Goal: Task Accomplishment & Management: Manage account settings

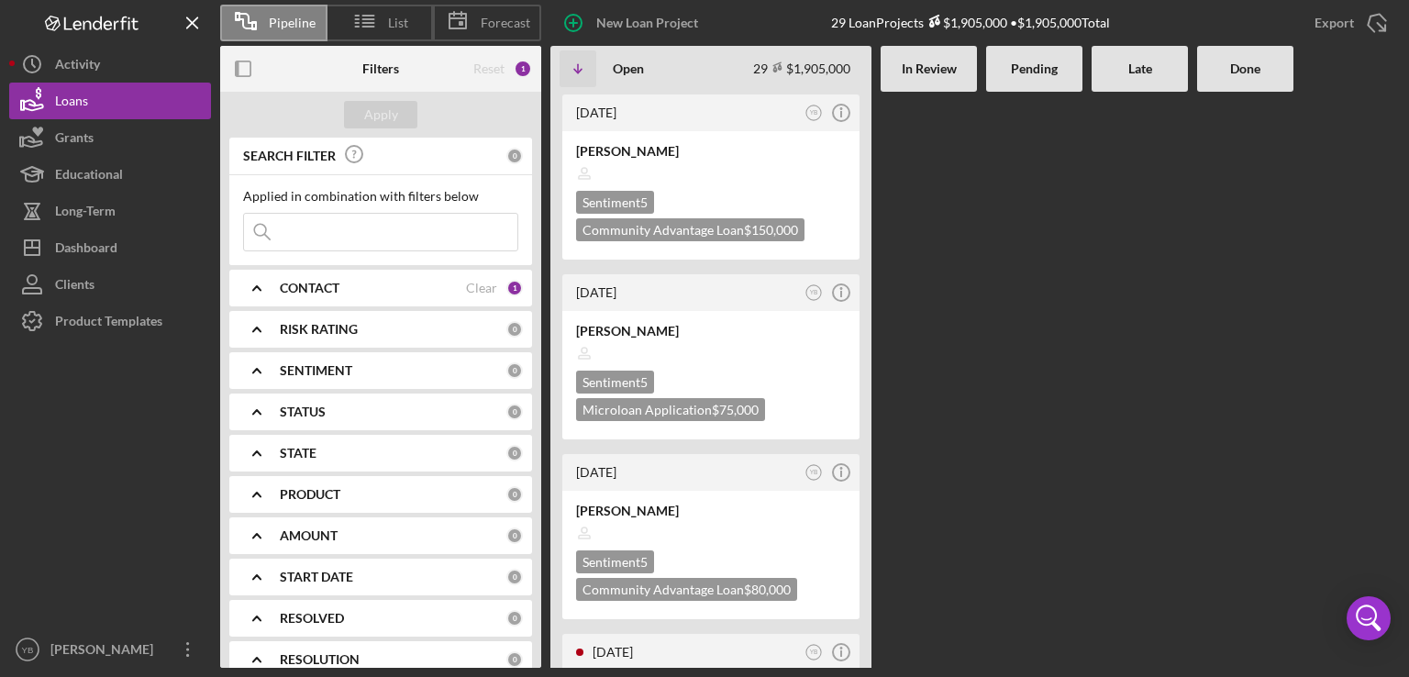
click at [1037, 294] on div at bounding box center [1034, 380] width 96 height 576
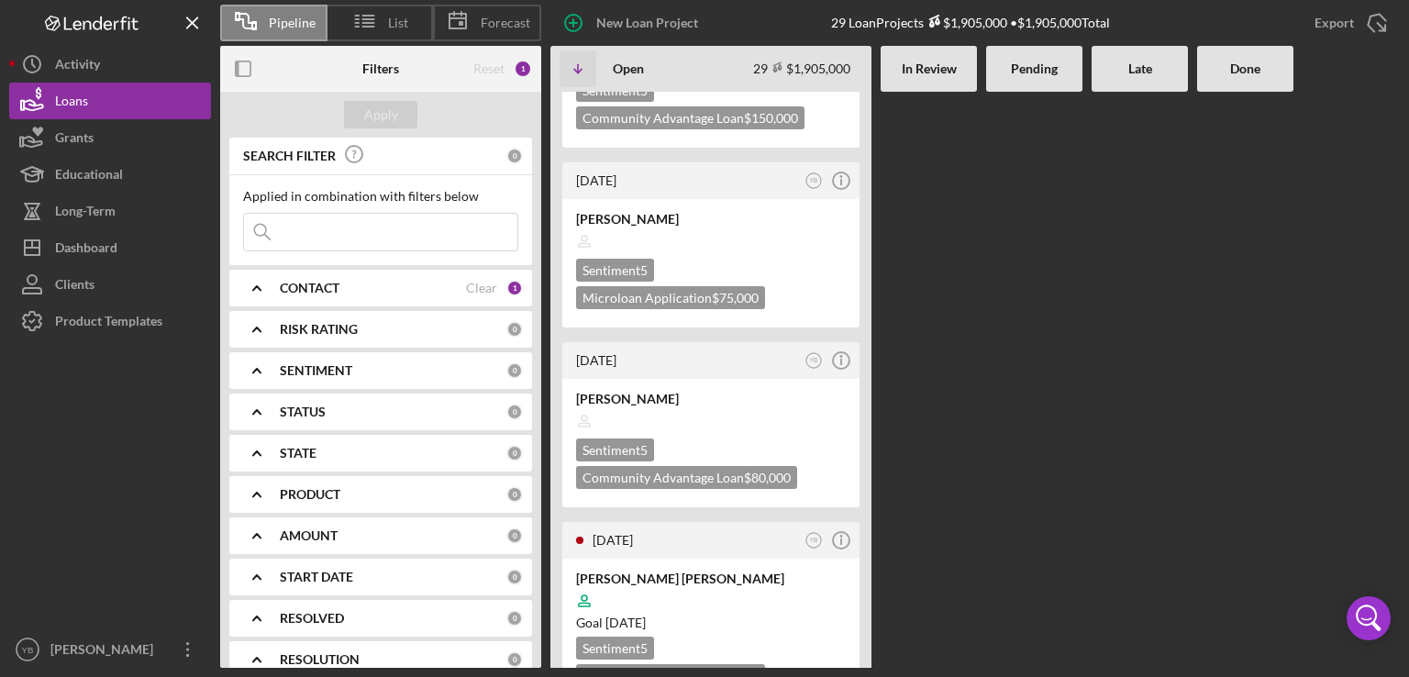
scroll to position [73, 0]
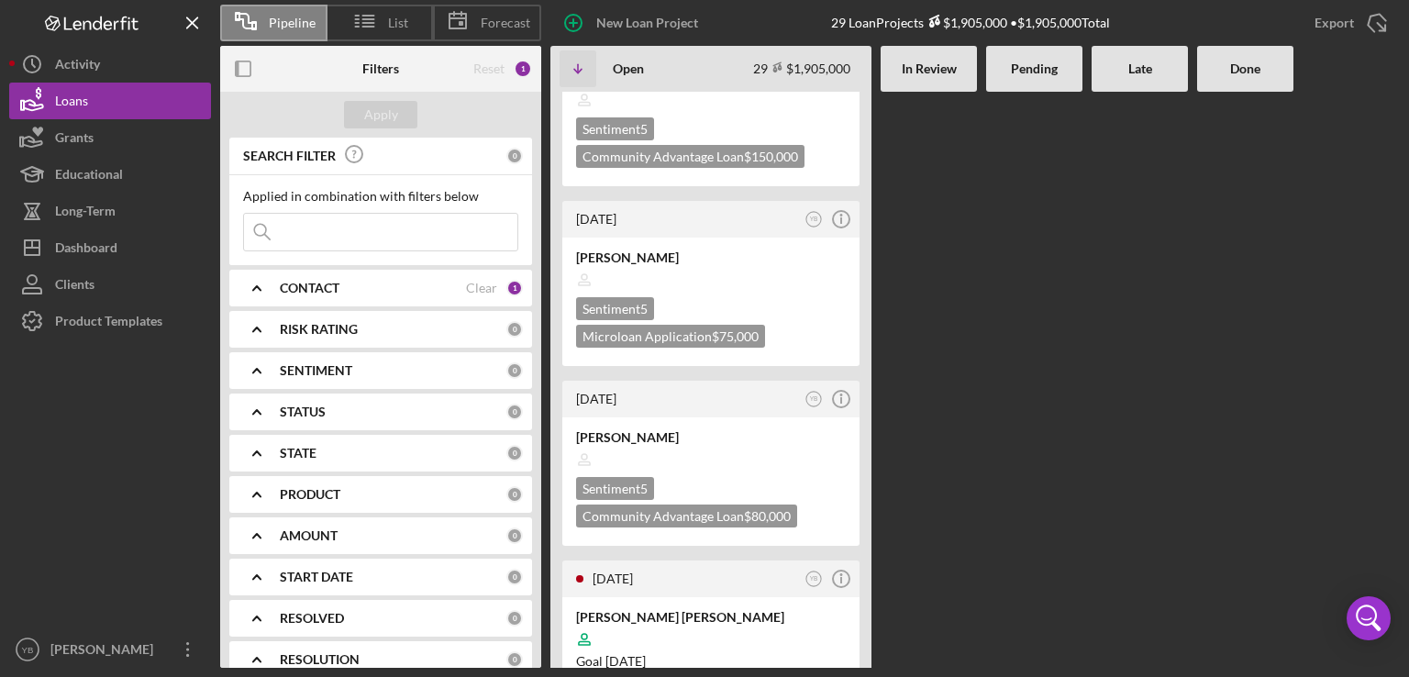
click at [1018, 283] on div at bounding box center [1034, 306] width 96 height 576
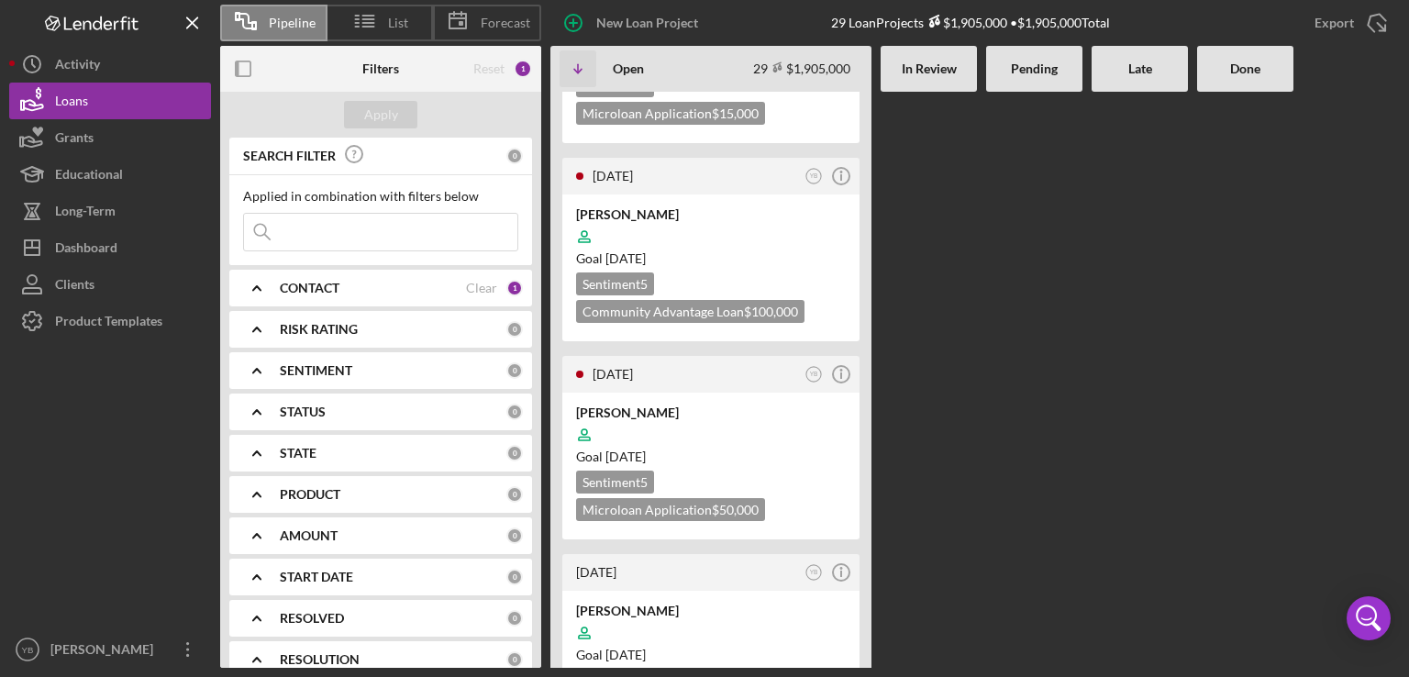
scroll to position [3129, 0]
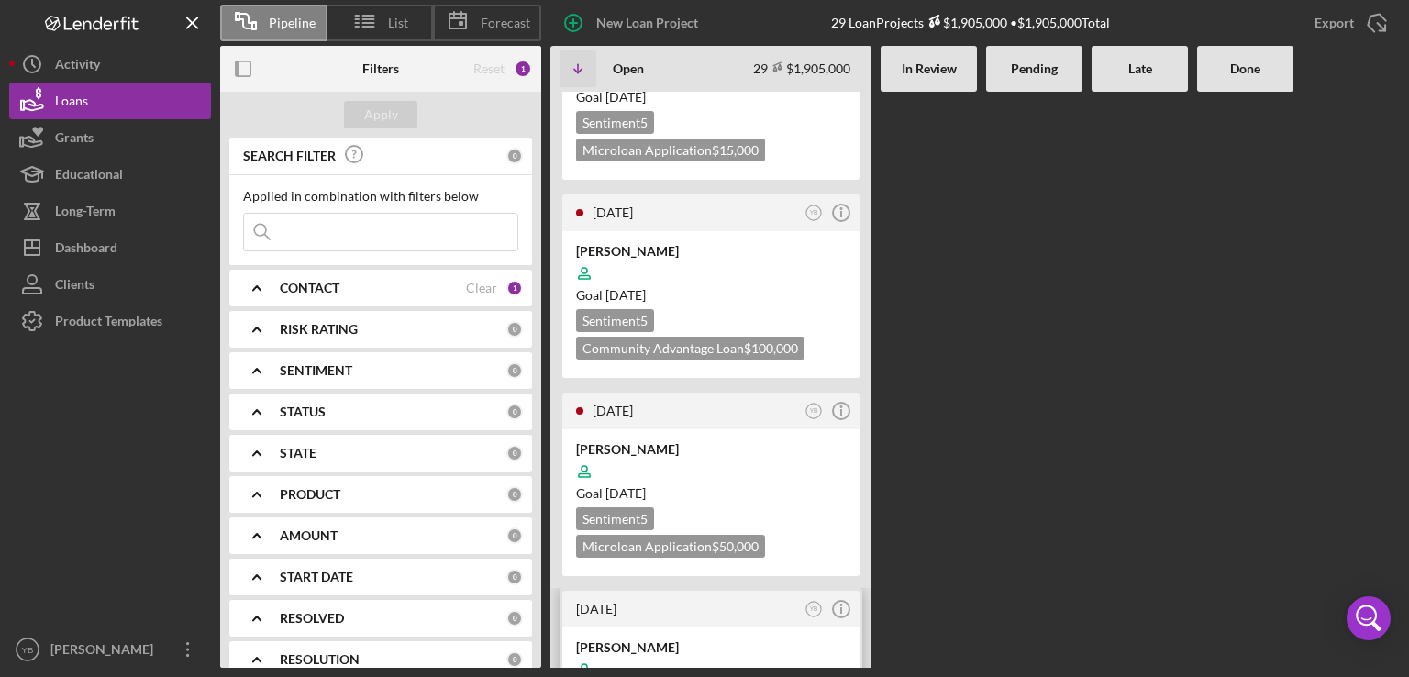
click at [762, 652] on div at bounding box center [711, 669] width 270 height 35
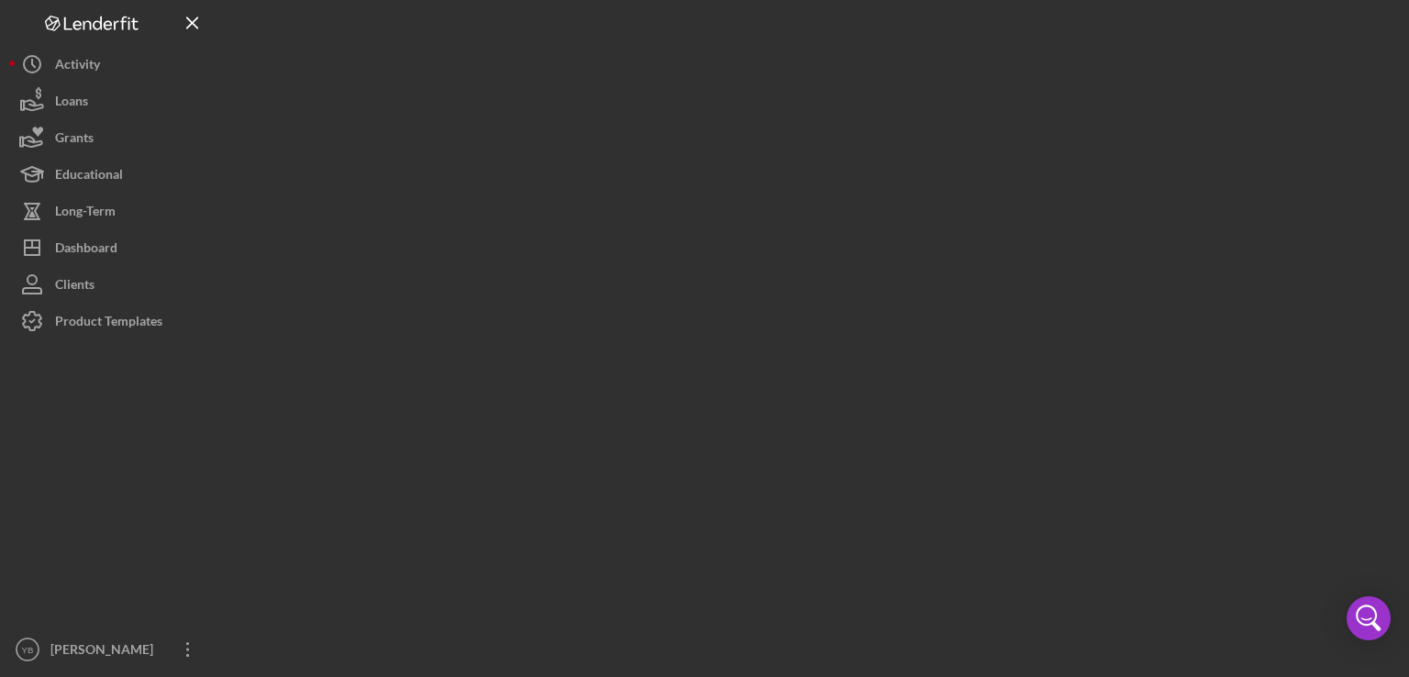
click at [762, 327] on div at bounding box center [810, 334] width 1180 height 668
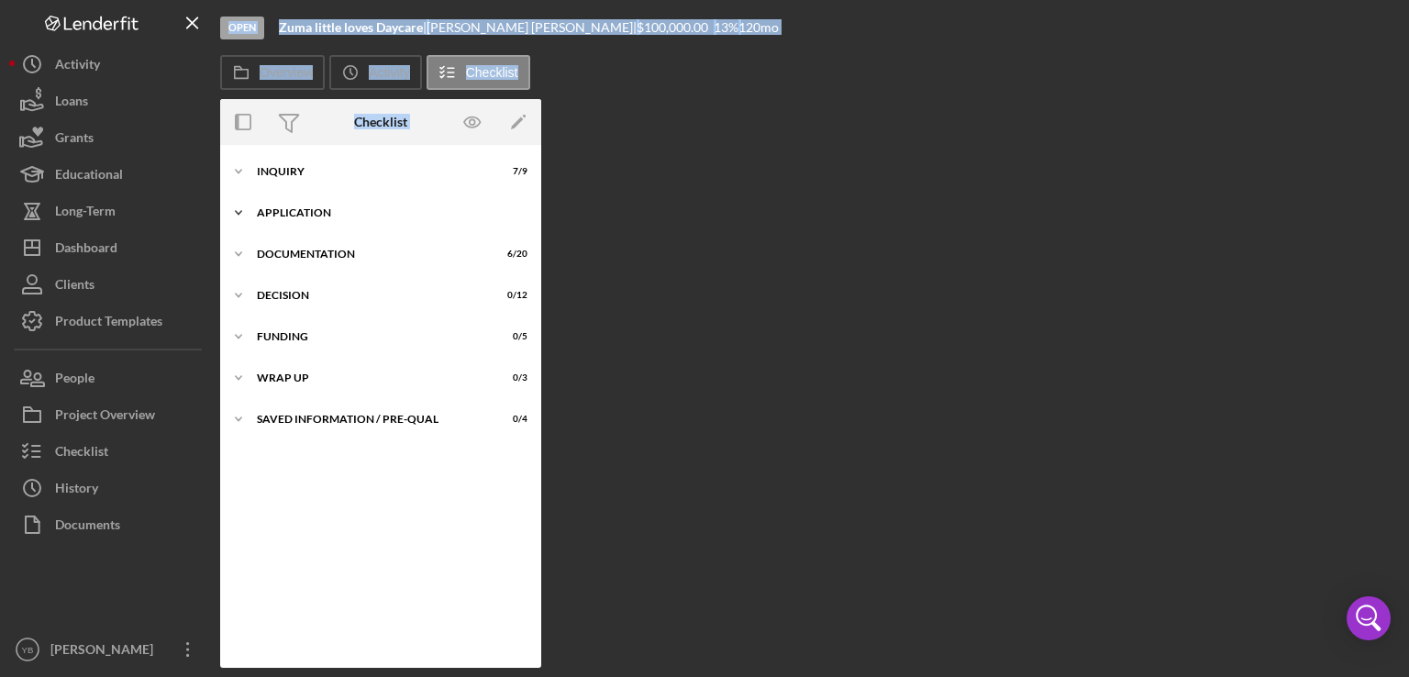
click at [333, 217] on div "Icon/Expander Application 1 / 6" at bounding box center [380, 212] width 321 height 37
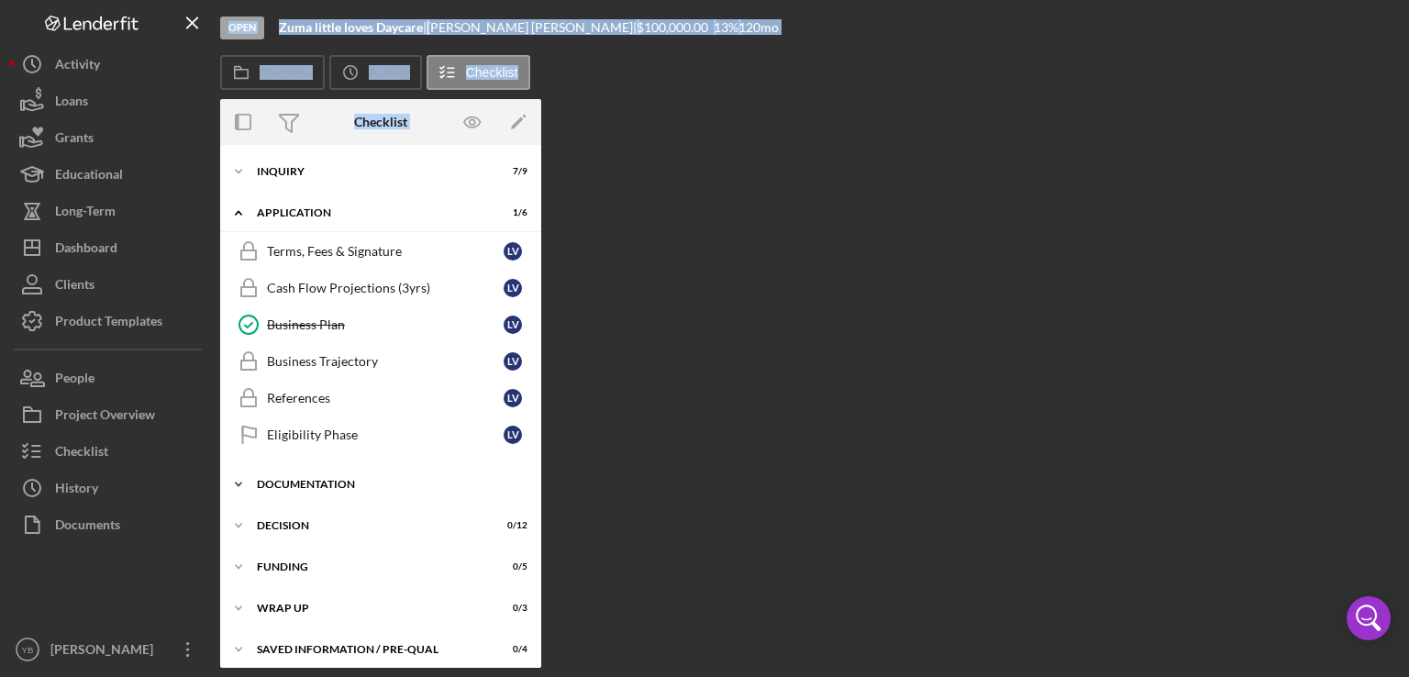
click at [334, 485] on div "Documentation" at bounding box center [387, 484] width 261 height 11
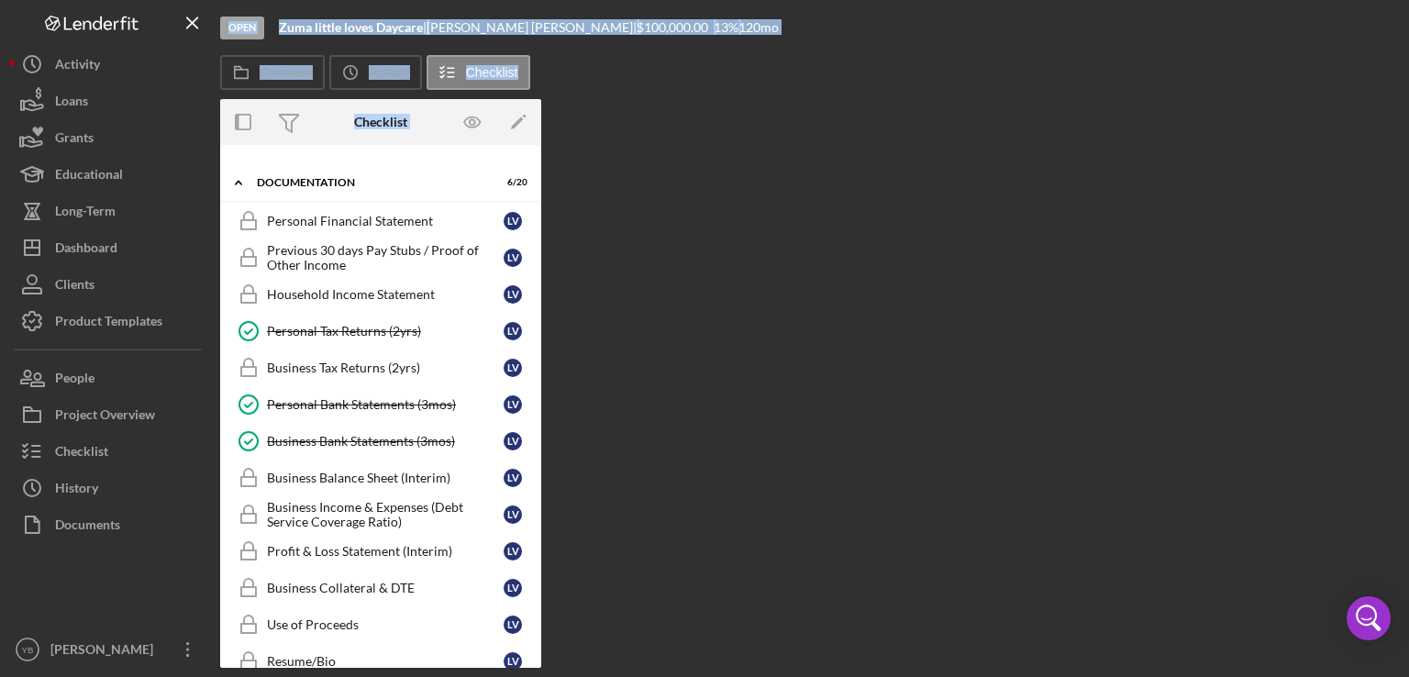
scroll to position [305, 0]
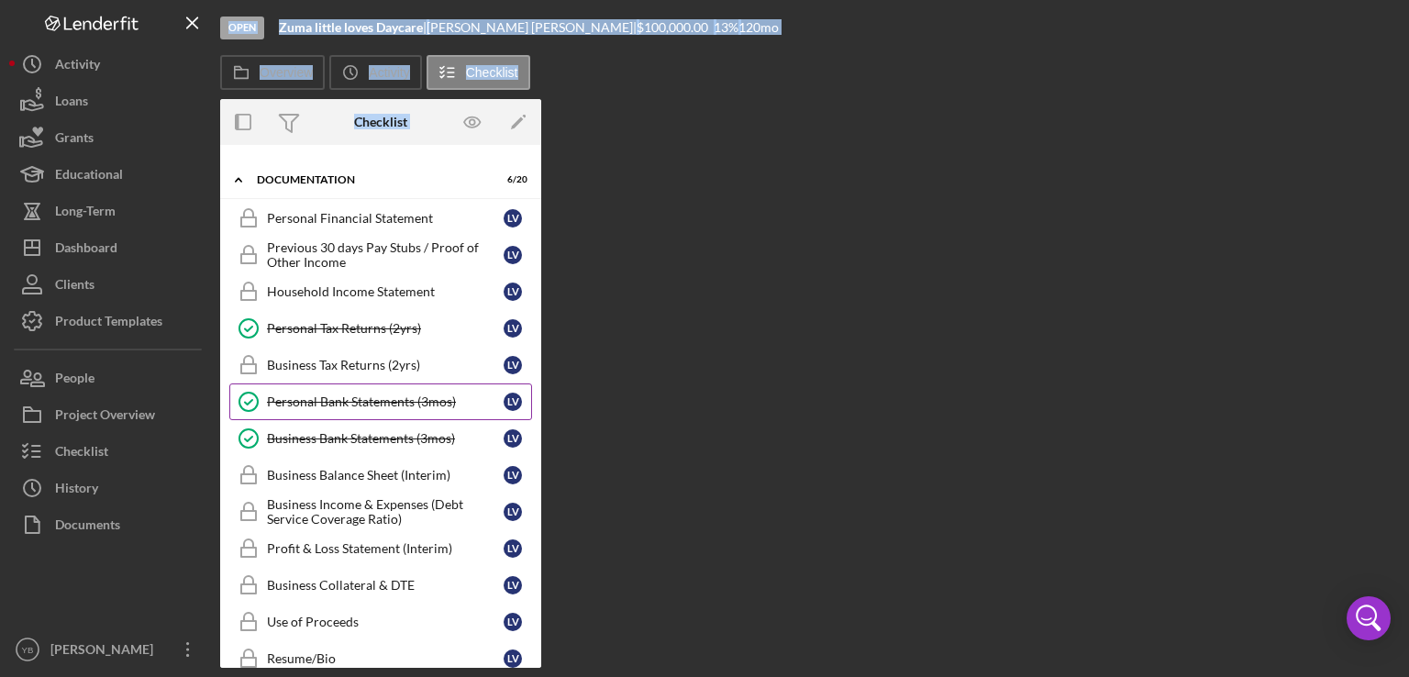
click at [348, 401] on div "Personal Bank Statements (3mos)" at bounding box center [385, 401] width 237 height 15
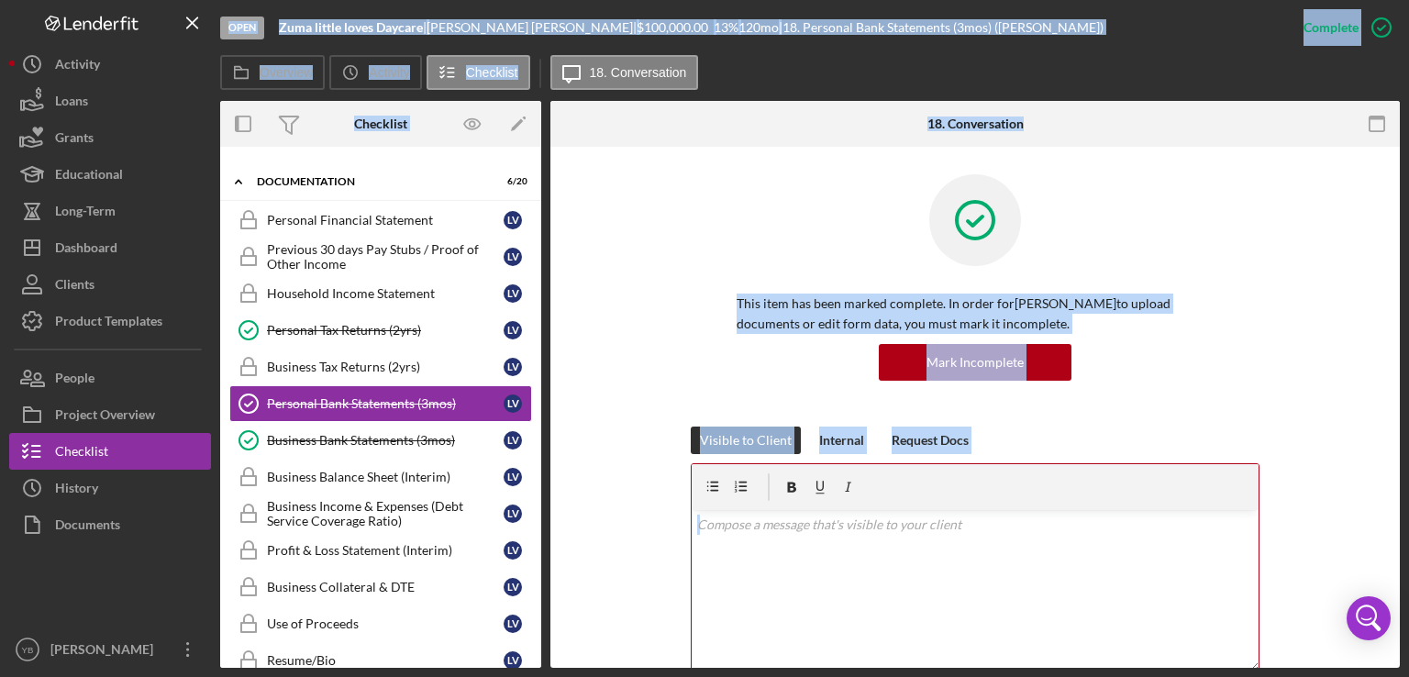
click at [1354, 430] on div "Visible to Client Internal Request Docs v Color teal Color pink Remove color Ad…" at bounding box center [975, 591] width 794 height 329
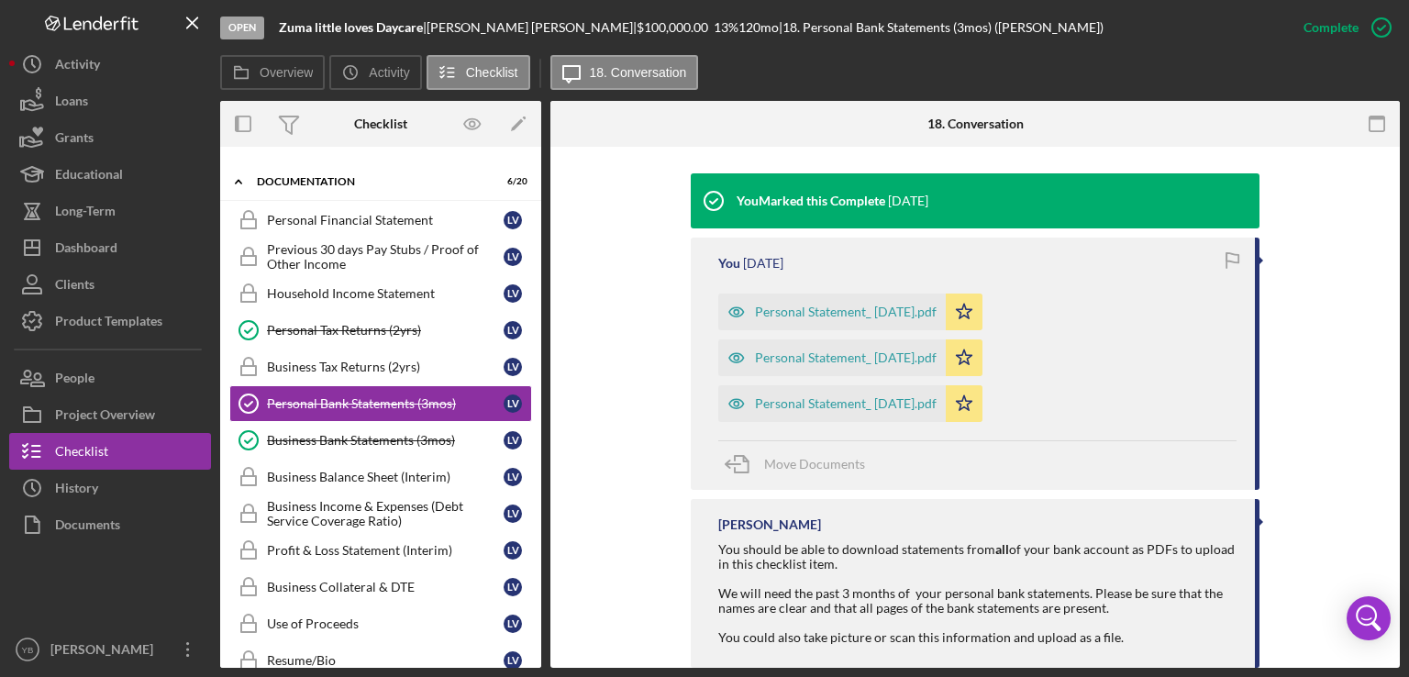
scroll to position [617, 0]
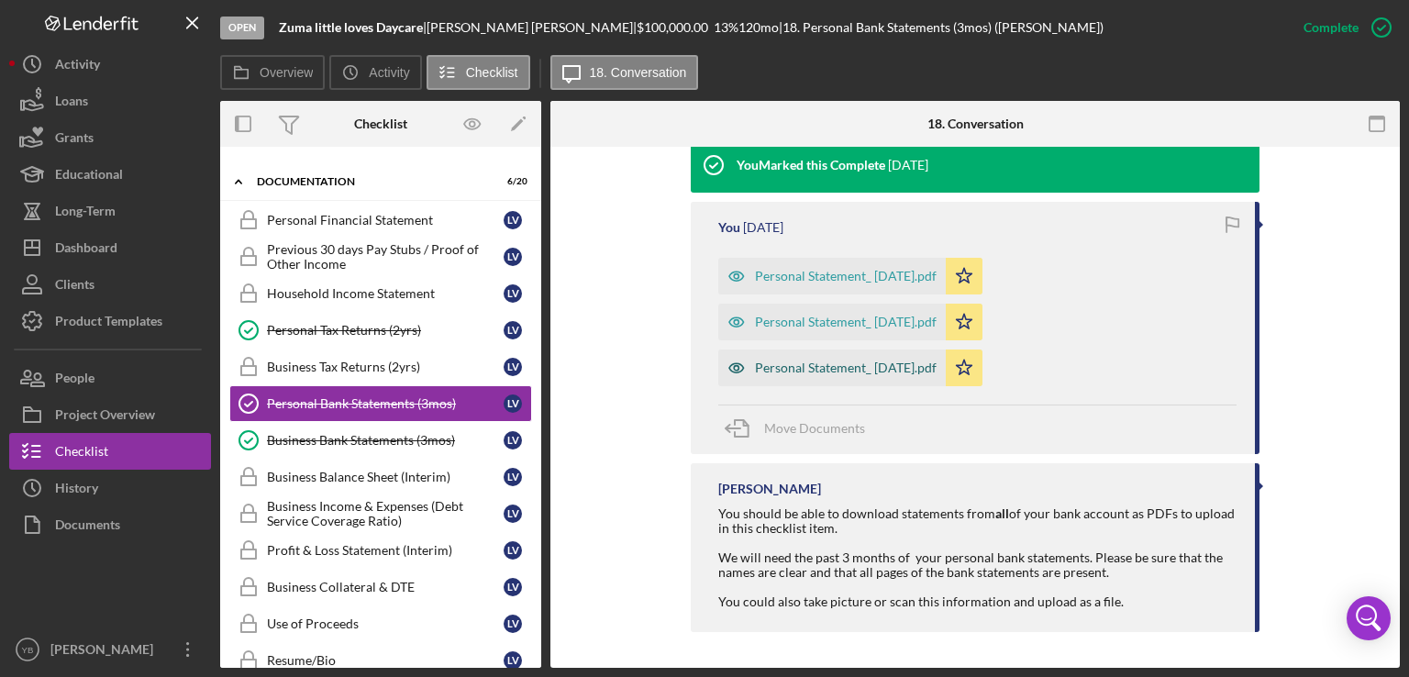
click at [851, 367] on div "Personal Statement_ [DATE].pdf" at bounding box center [846, 368] width 182 height 15
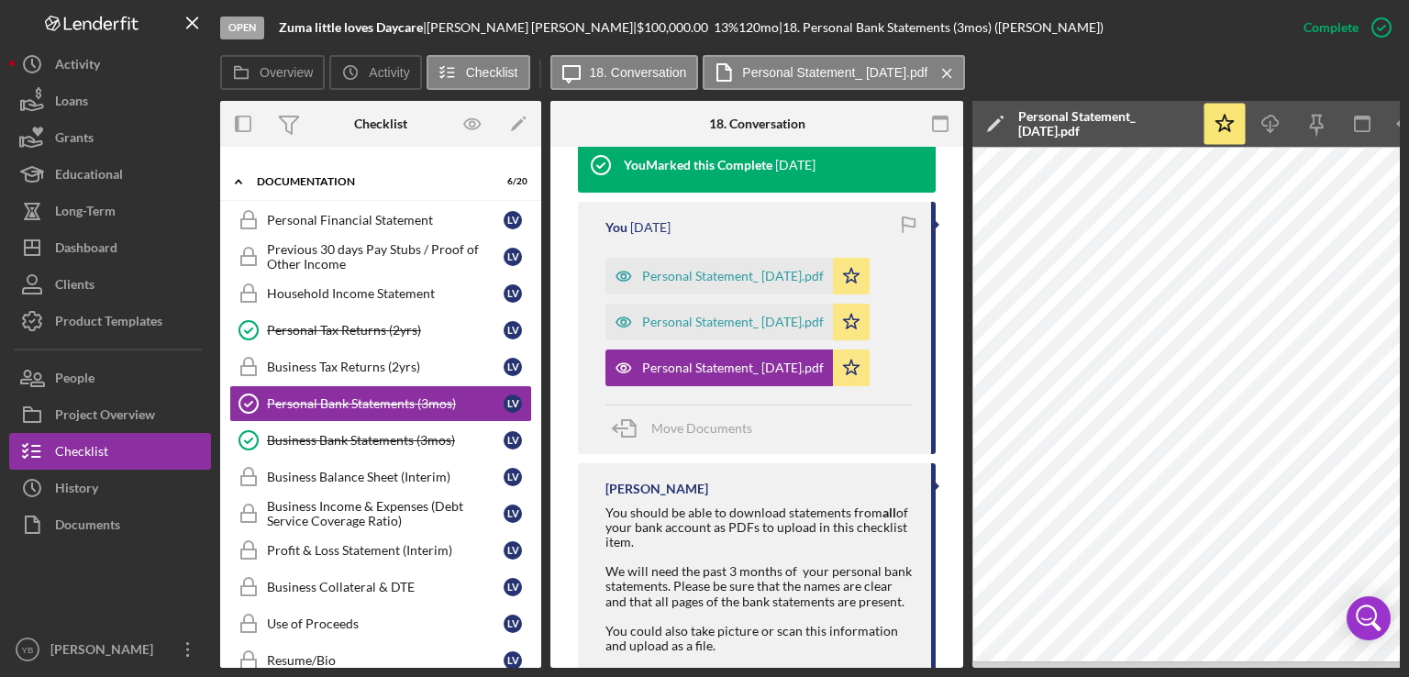
scroll to position [0, 122]
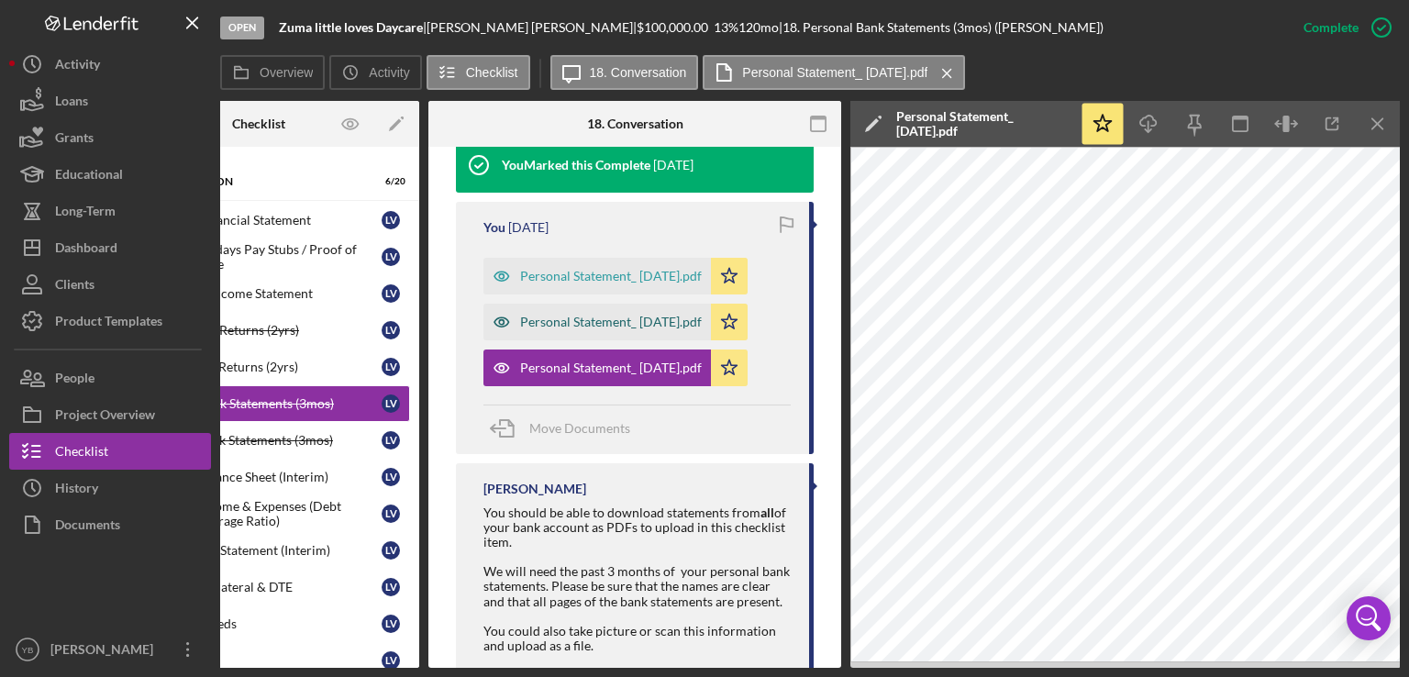
click at [670, 315] on div "Personal Statement_ [DATE].pdf" at bounding box center [611, 322] width 182 height 15
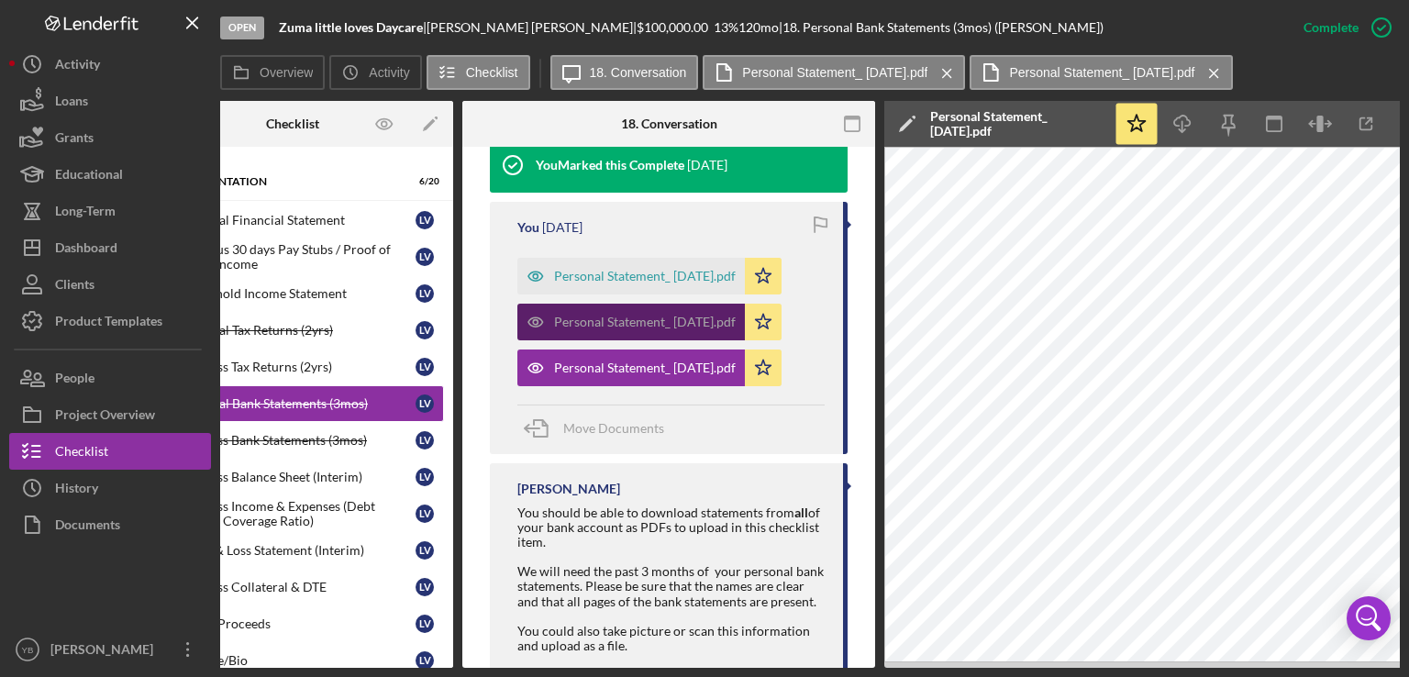
scroll to position [0, 85]
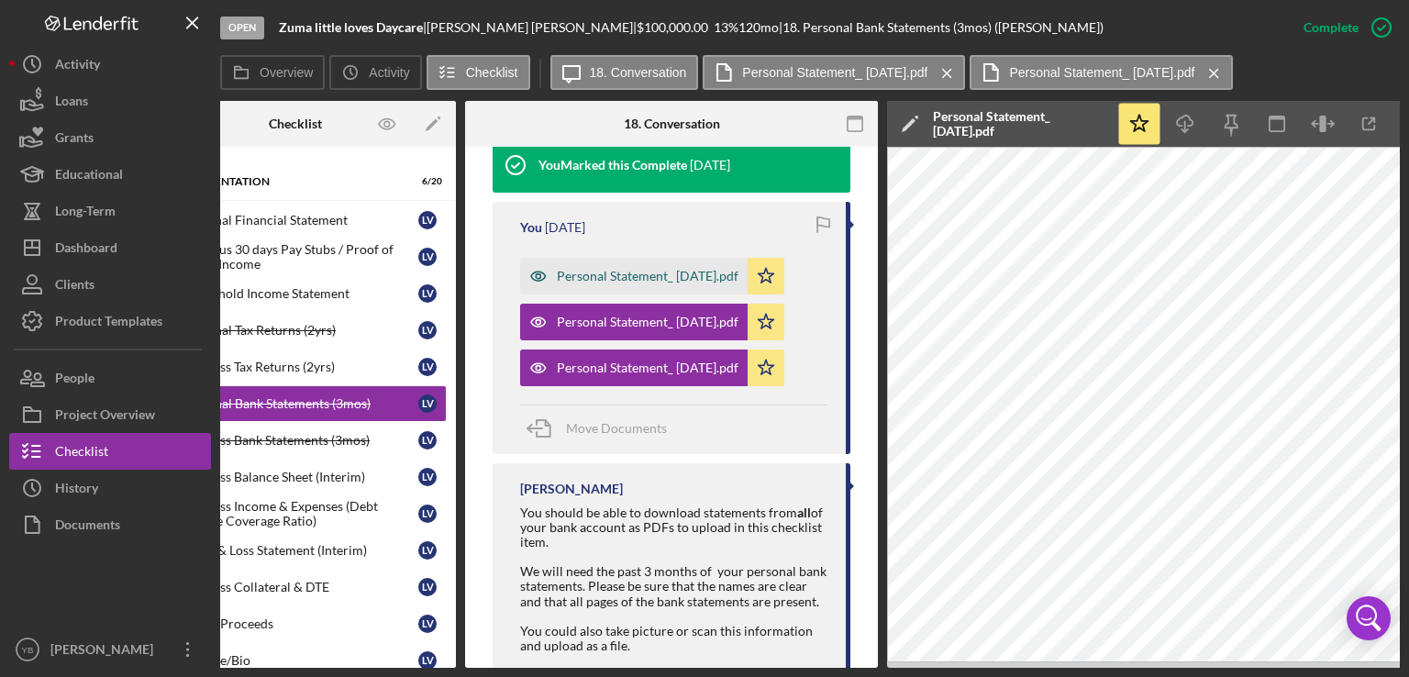
click at [691, 279] on div "Personal Statement_ [DATE].pdf" at bounding box center [648, 276] width 182 height 15
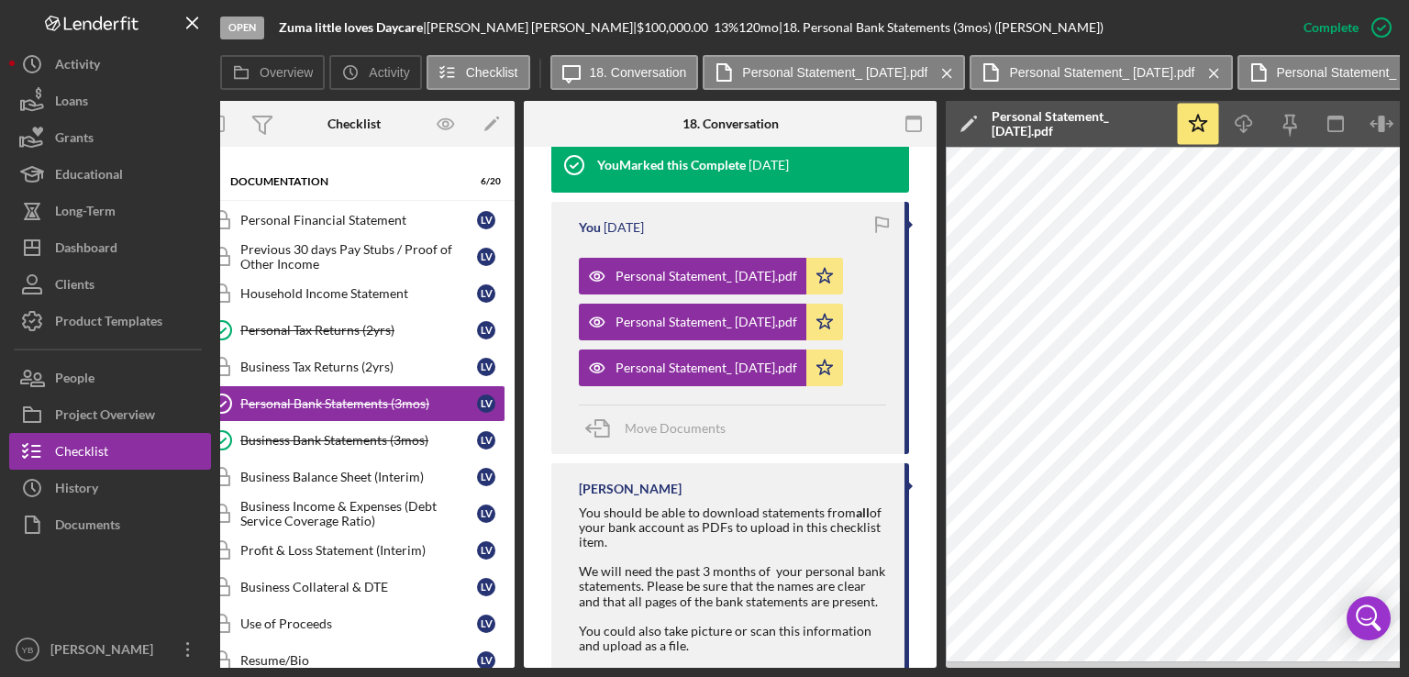
scroll to position [0, 0]
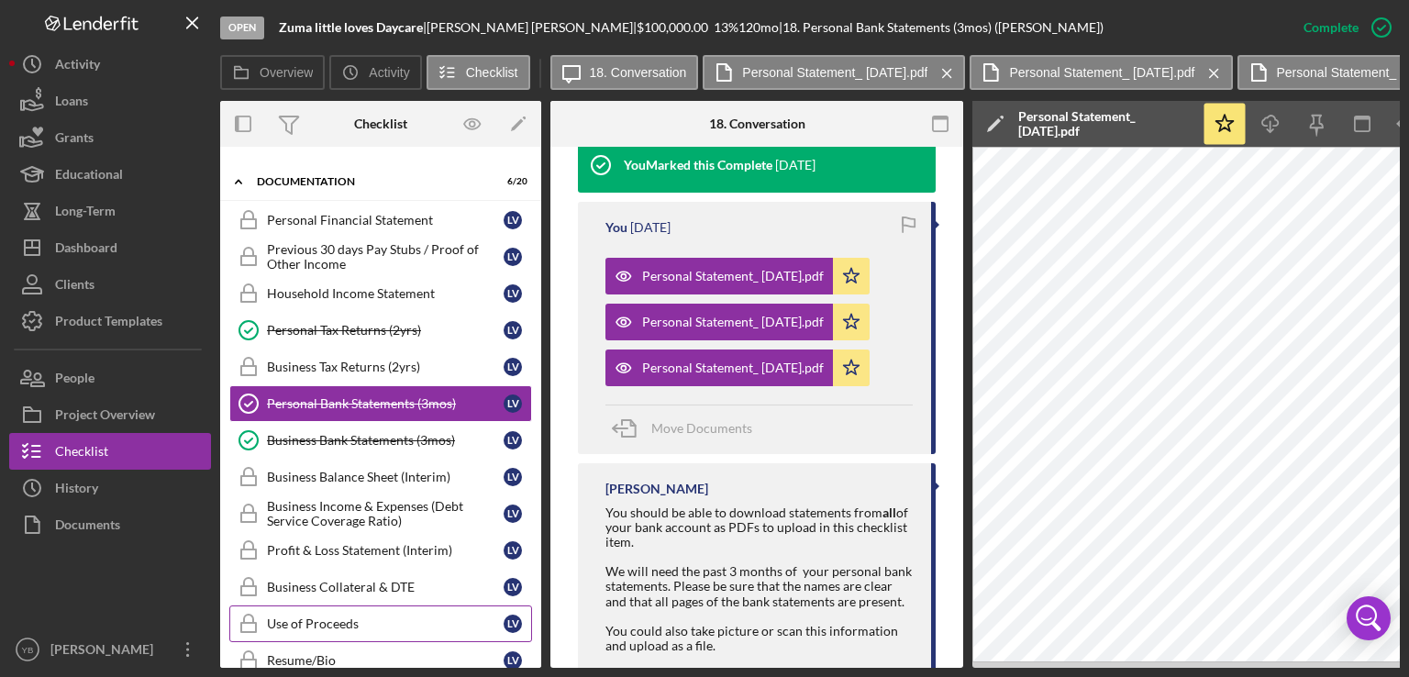
click at [326, 619] on div "Use of Proceeds" at bounding box center [385, 623] width 237 height 15
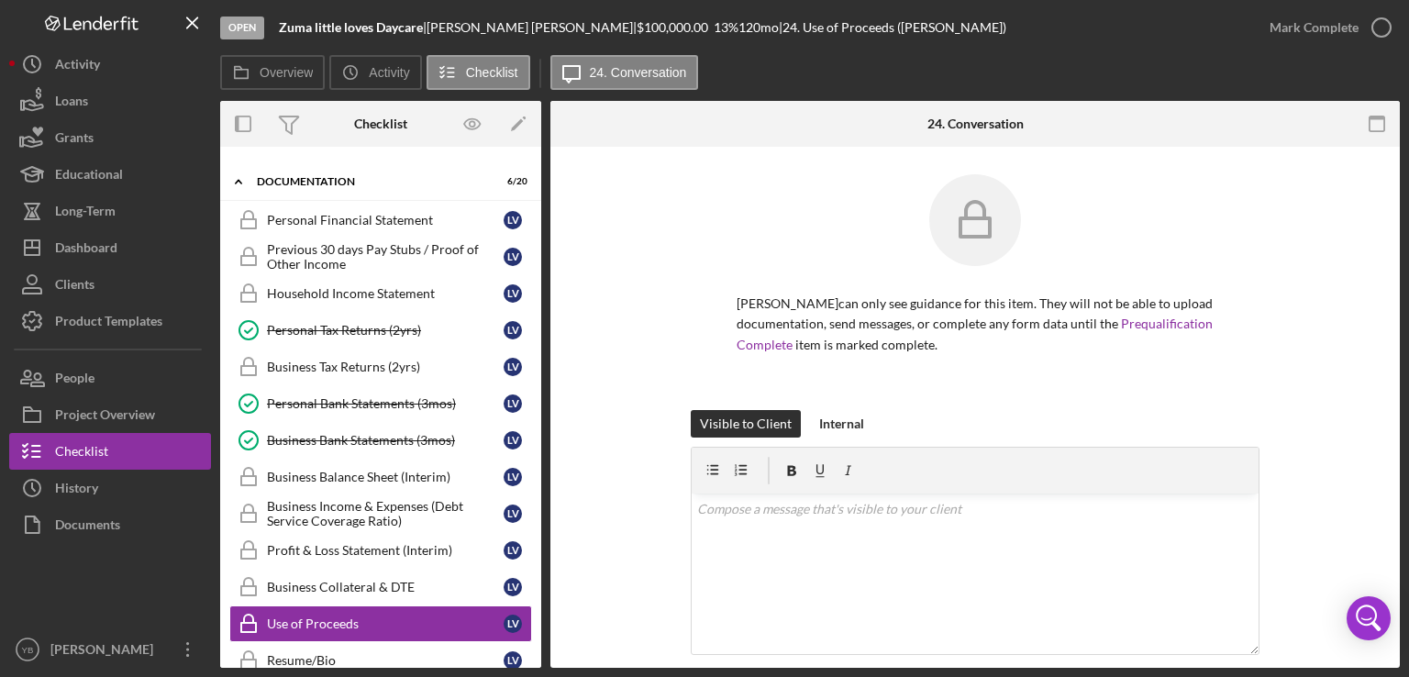
drag, startPoint x: 1405, startPoint y: 425, endPoint x: 1330, endPoint y: 467, distance: 86.2
click at [1330, 467] on div "Open Zuma little loves Daycare | [PERSON_NAME] | $100,000.00 13 % 120 mo | 24. …" at bounding box center [704, 338] width 1409 height 677
click at [1330, 467] on div "Visible to Client Internal v Color teal Color pink Remove color Add row above A…" at bounding box center [975, 576] width 794 height 332
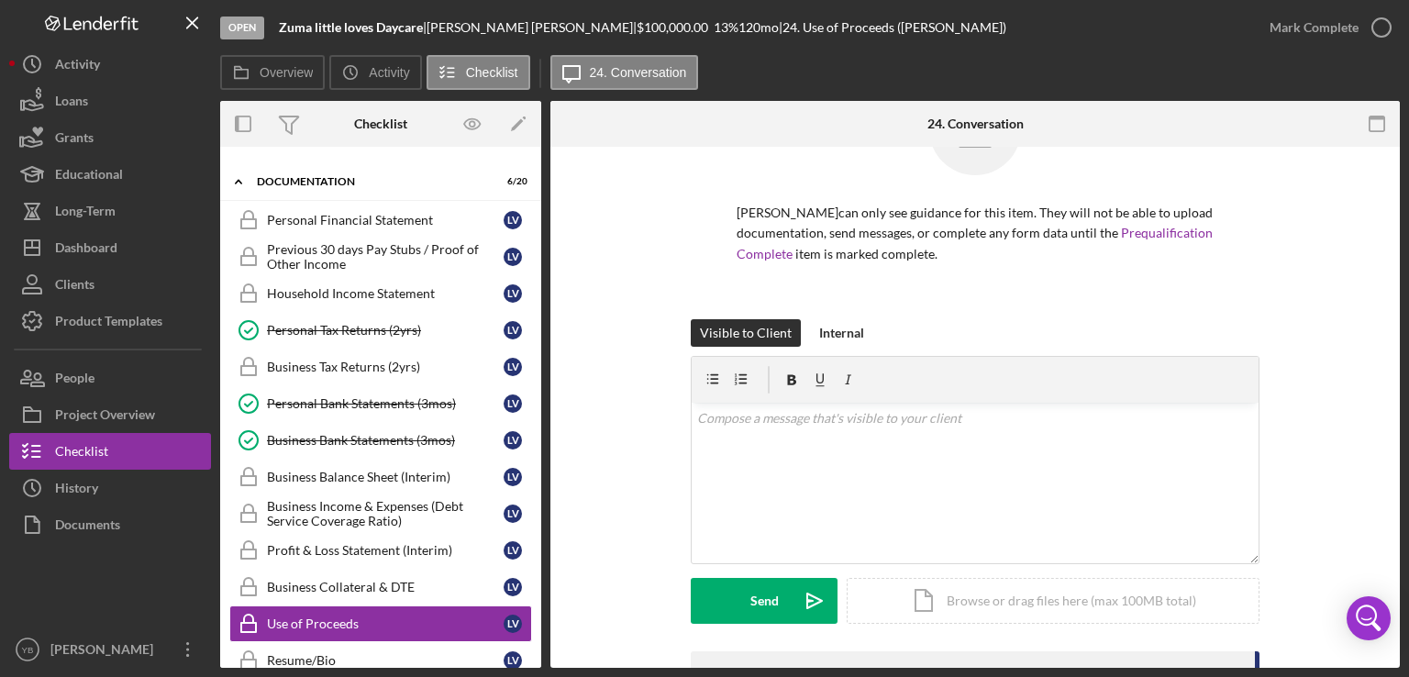
scroll to position [365, 0]
